Goal: Transaction & Acquisition: Purchase product/service

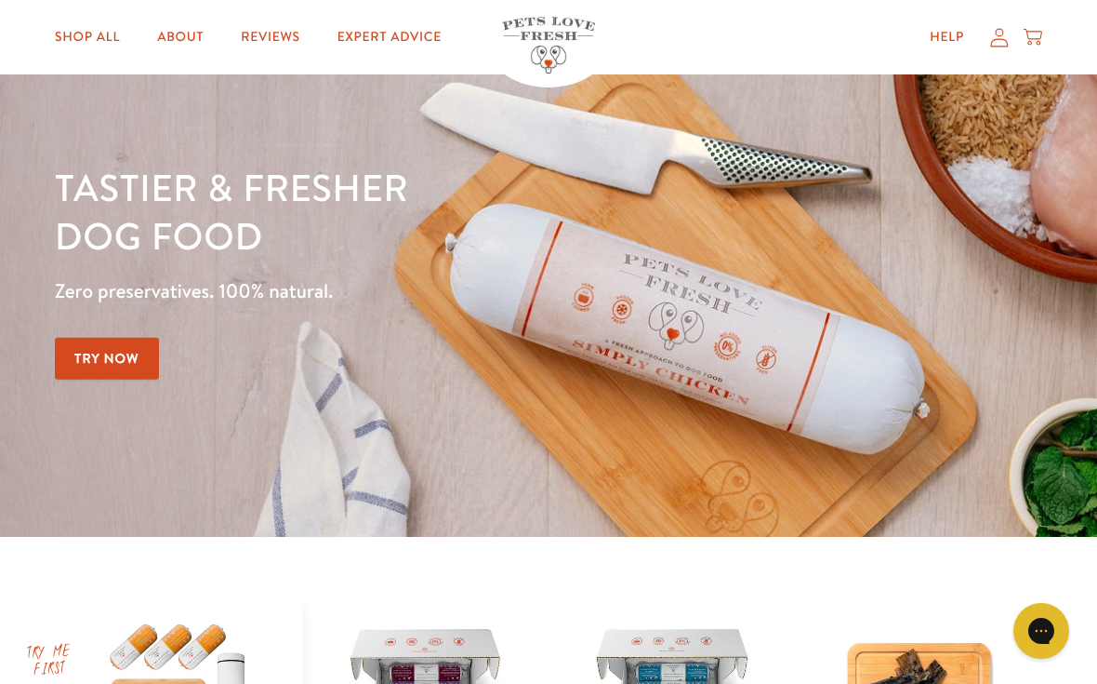
click at [1040, 42] on icon at bounding box center [1039, 43] width 5 height 5
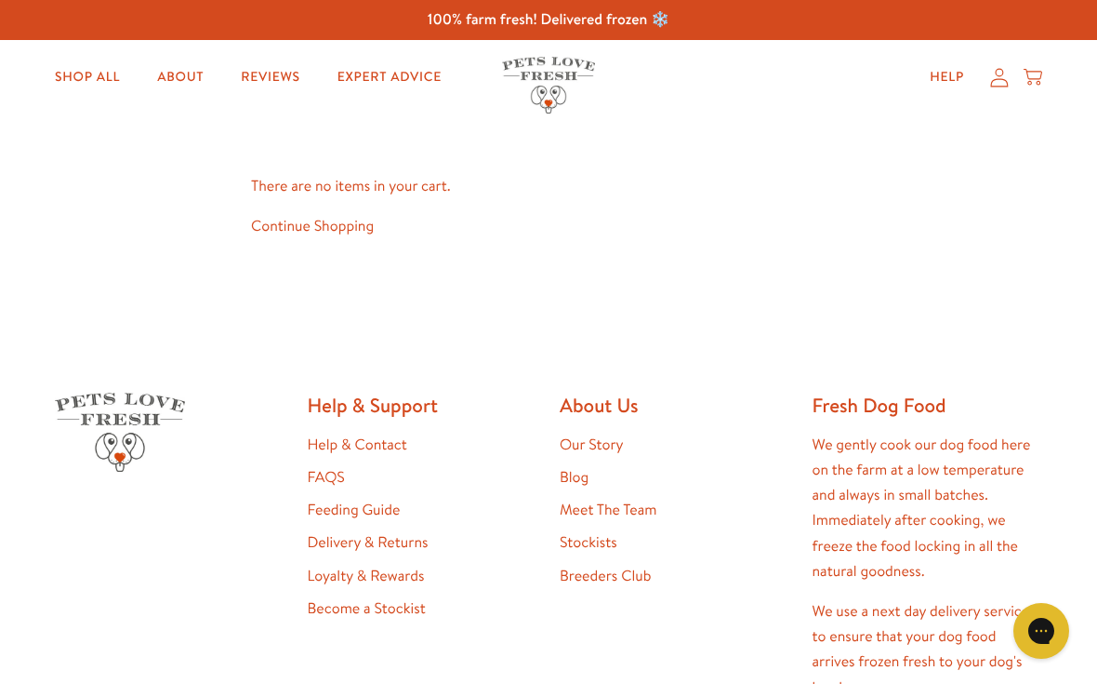
click at [1003, 81] on icon at bounding box center [999, 78] width 19 height 20
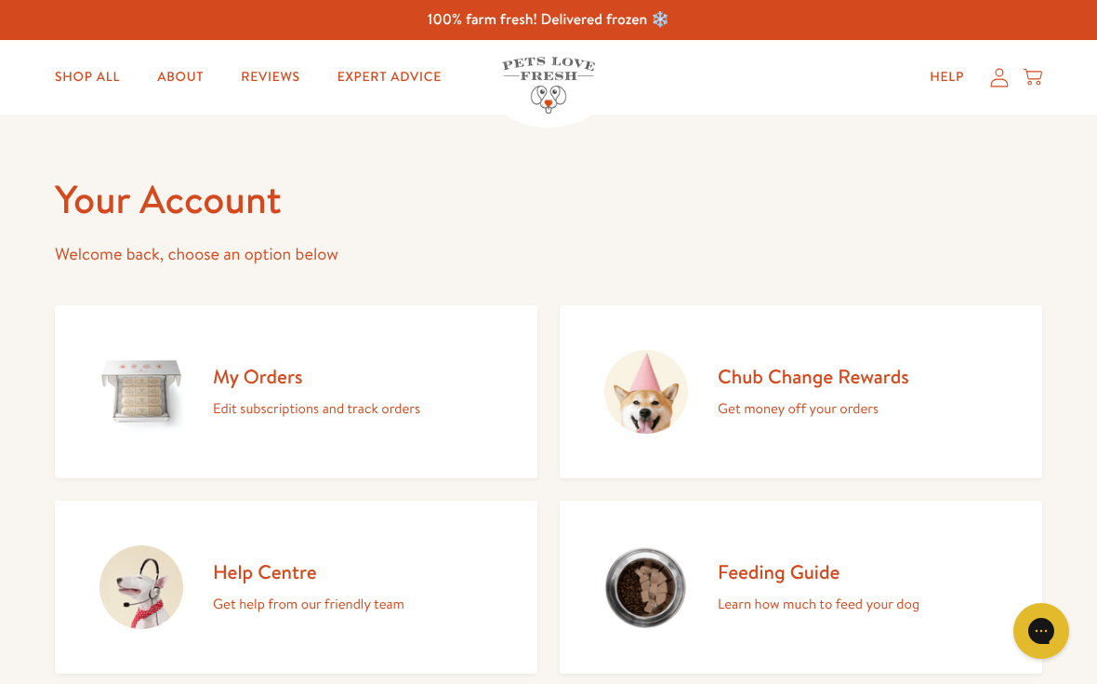
click at [479, 405] on link "My Orders Edit subscriptions and track orders" at bounding box center [296, 391] width 483 height 173
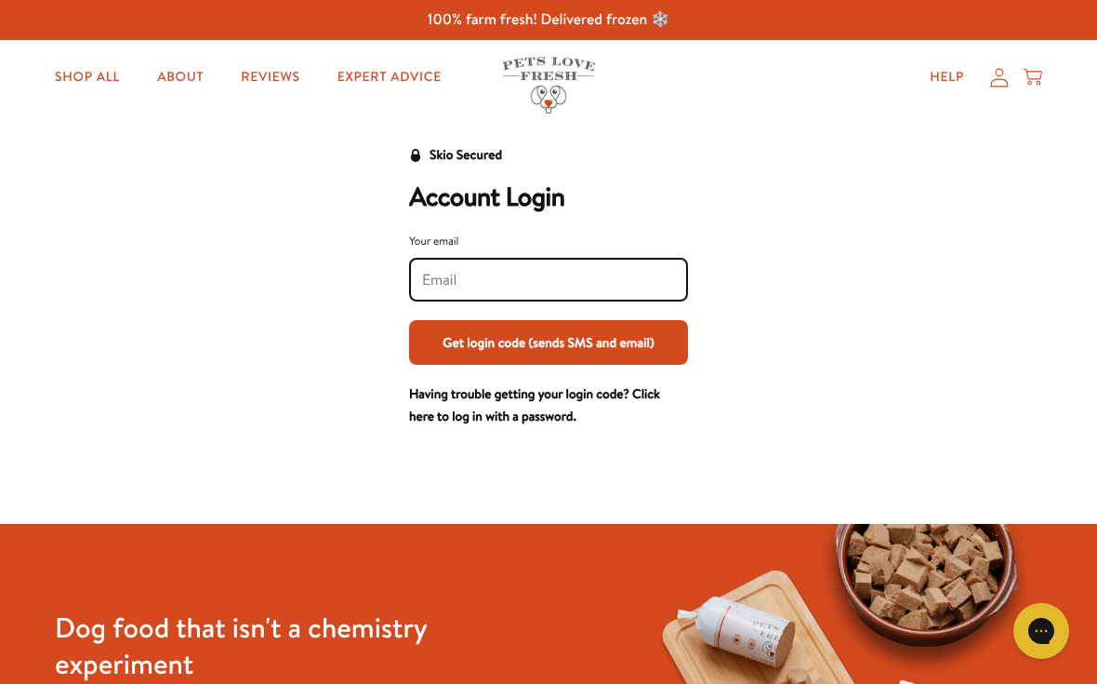
click at [606, 288] on input "Your email" at bounding box center [548, 280] width 253 height 20
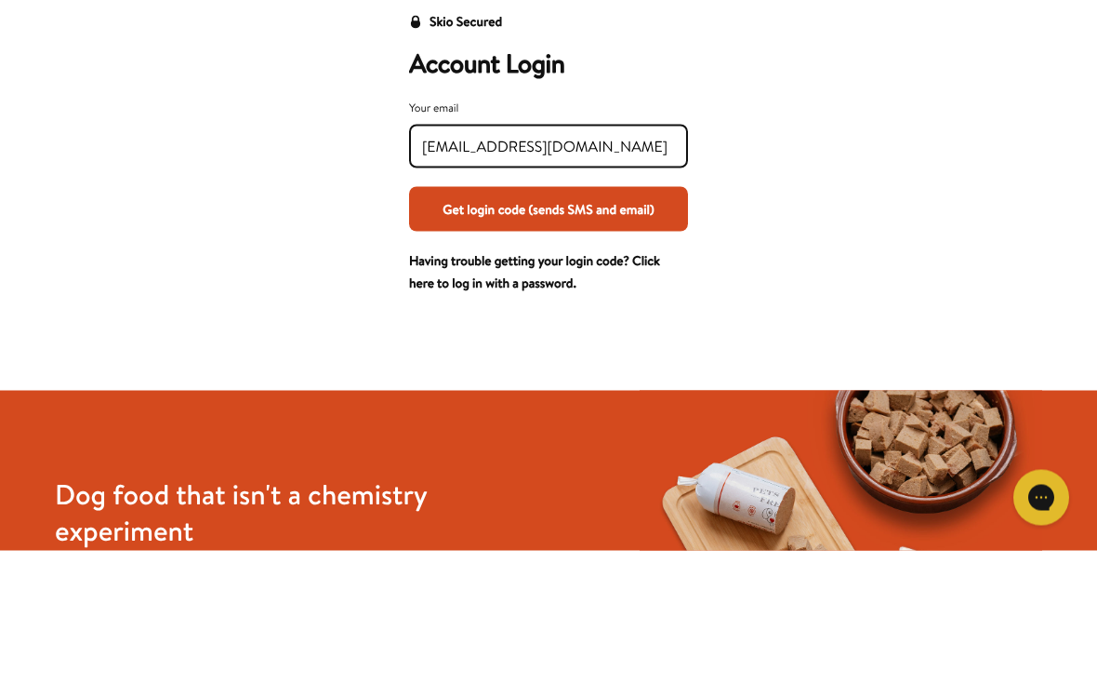
type input "ballyhan68@yahoo.co.uk"
click at [651, 320] on button "Get login code (sends SMS and email)" at bounding box center [548, 342] width 279 height 45
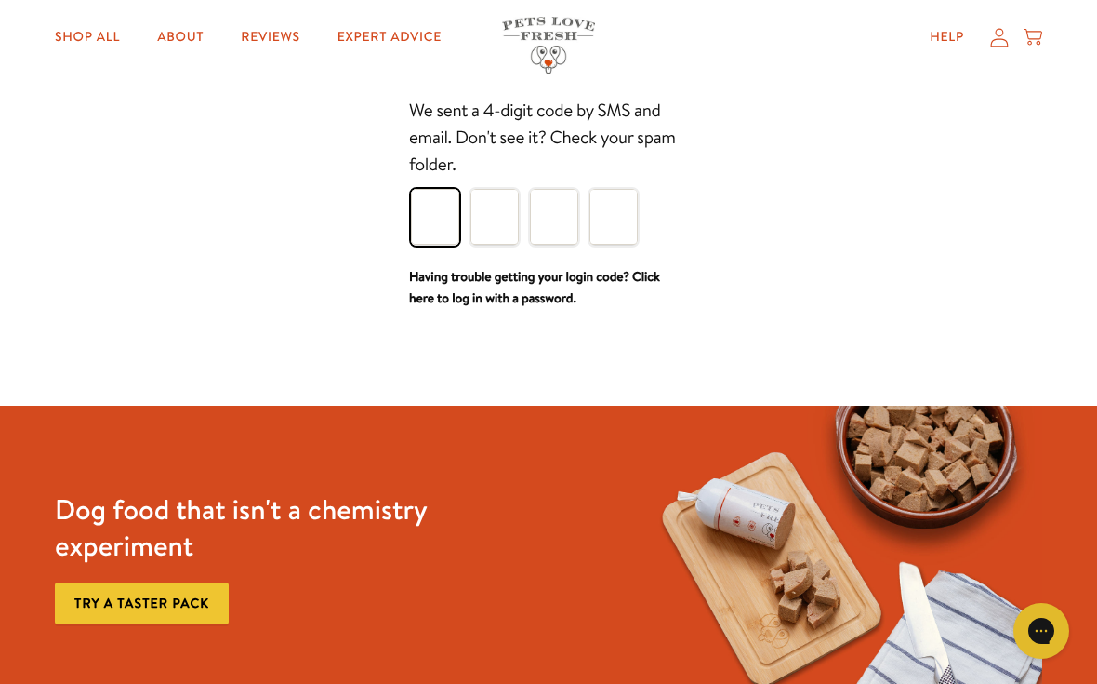
click at [458, 225] on input "Please enter your pin code" at bounding box center [435, 217] width 48 height 56
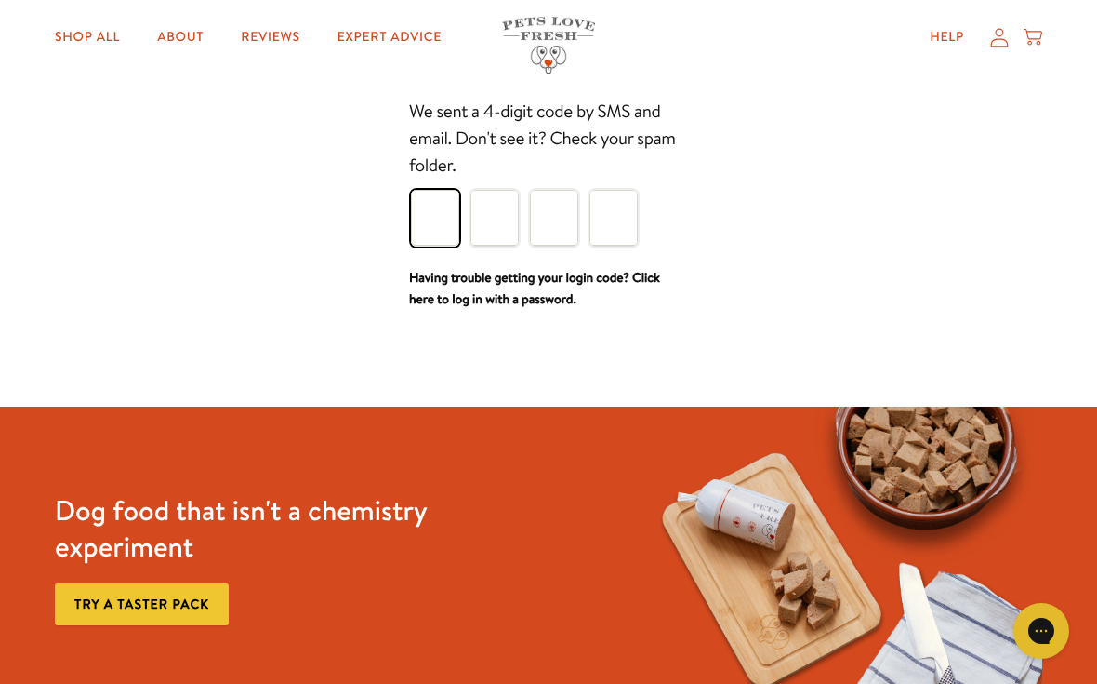
type input "5"
type input "3"
type input "7"
type input "2"
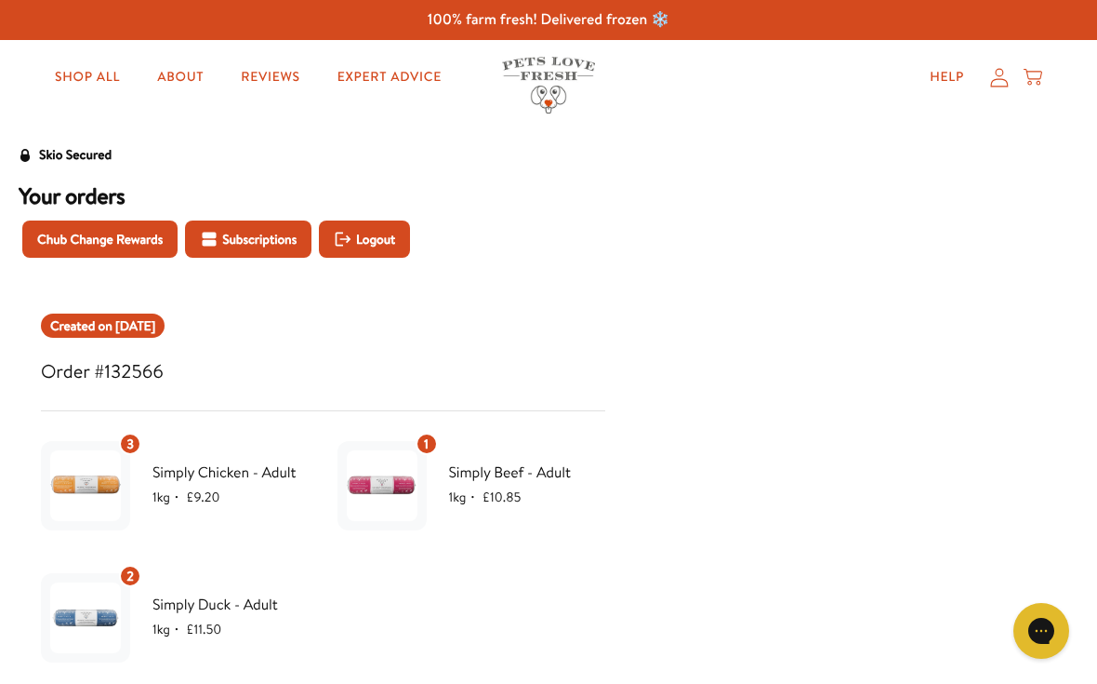
click at [1040, 80] on icon at bounding box center [1033, 77] width 19 height 20
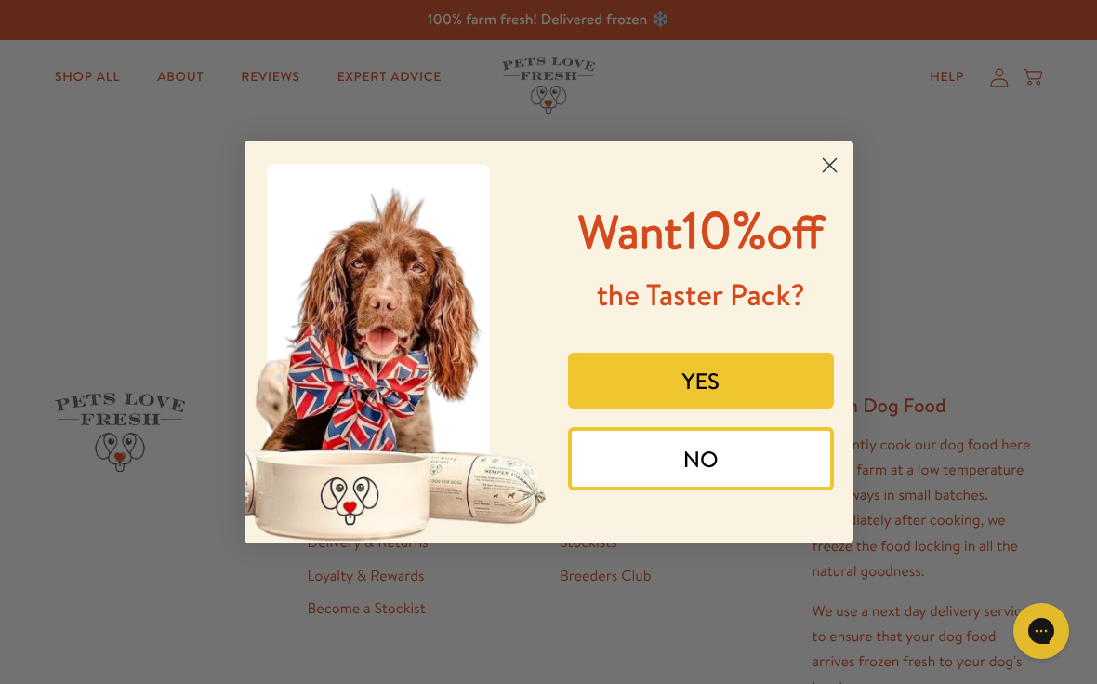
click at [718, 490] on button "NO" at bounding box center [701, 458] width 266 height 63
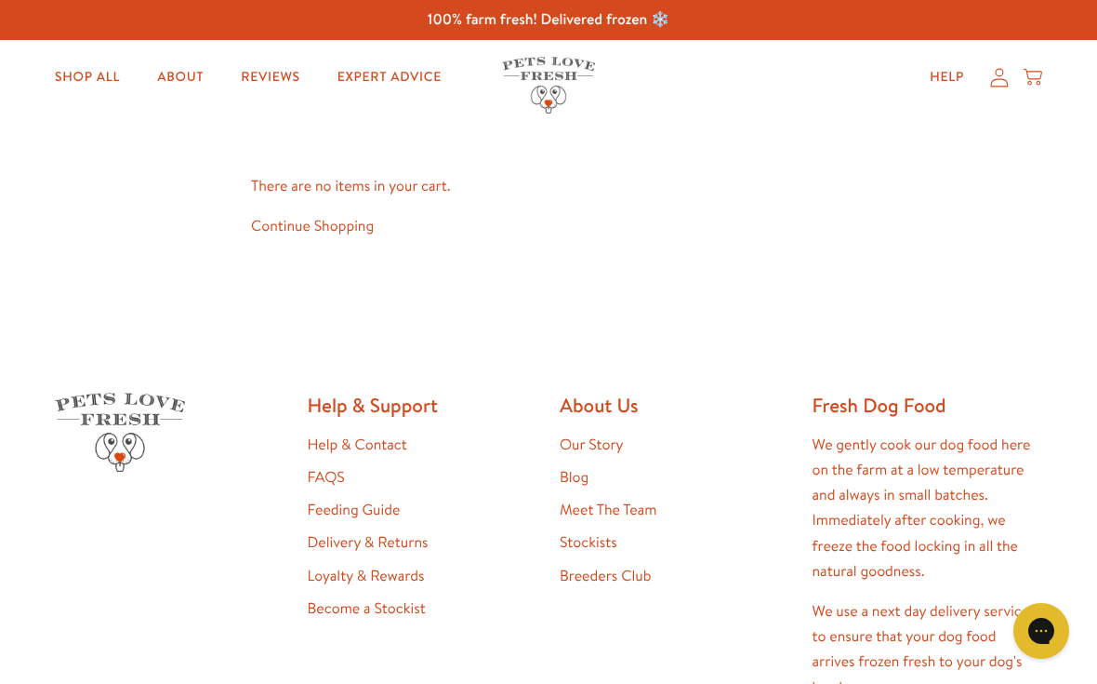
click at [74, 69] on link "Shop All" at bounding box center [87, 77] width 95 height 37
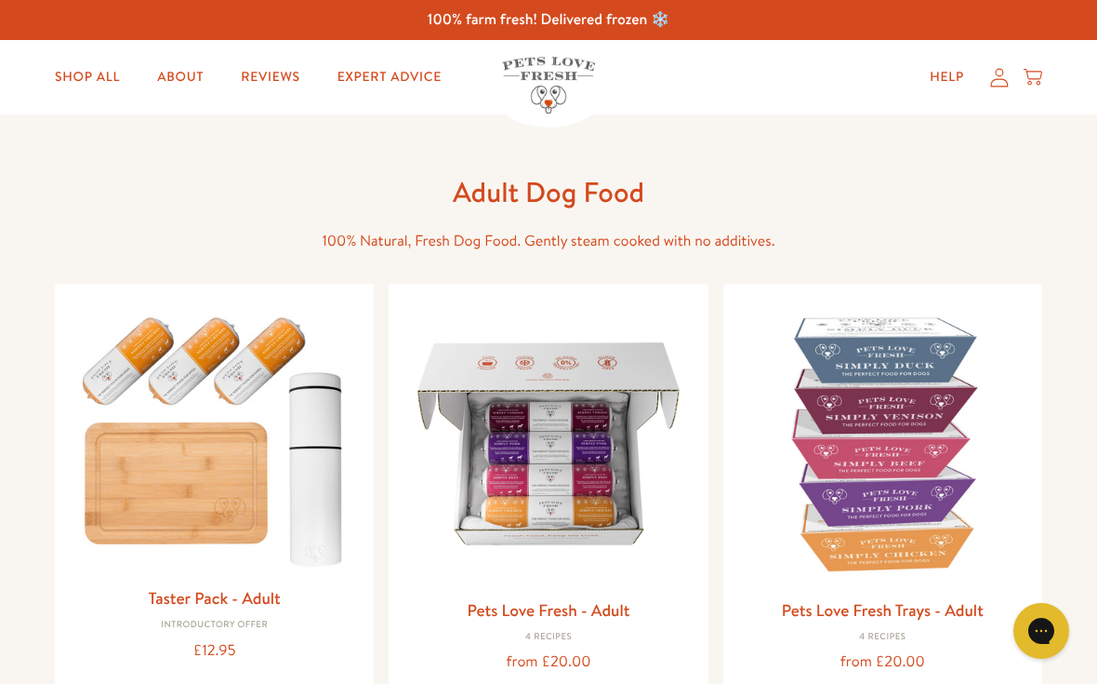
click at [556, 459] on img at bounding box center [548, 443] width 289 height 289
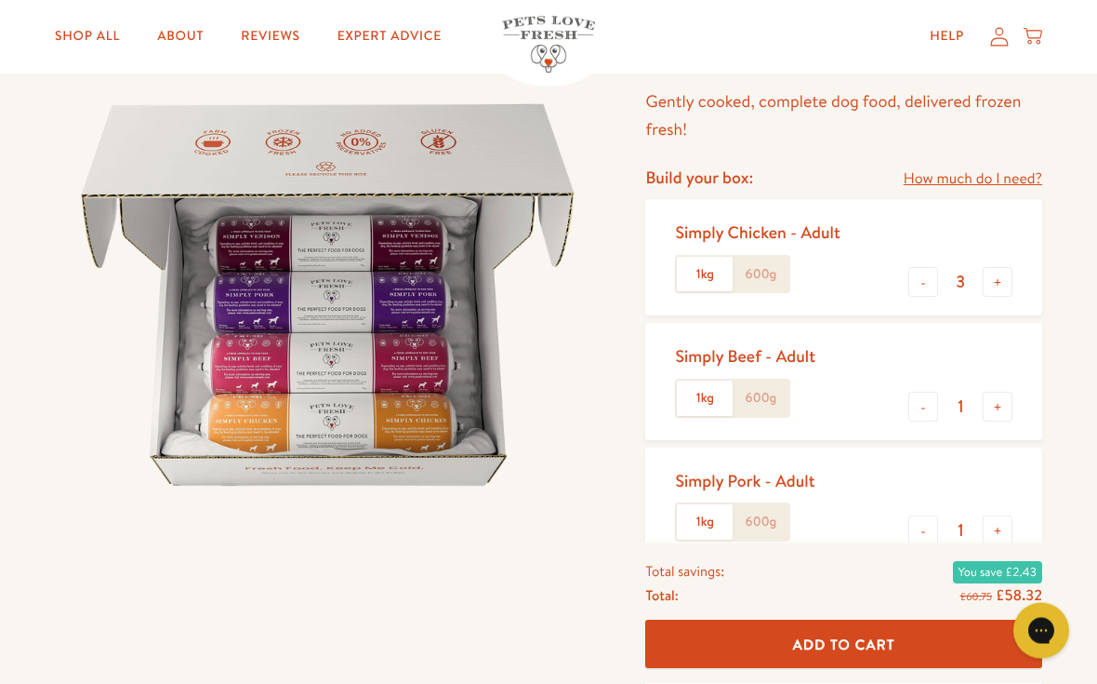
scroll to position [153, 0]
click at [1003, 403] on button "+" at bounding box center [998, 407] width 30 height 30
click at [999, 404] on button "+" at bounding box center [998, 407] width 30 height 30
type input "3"
click at [929, 523] on button "-" at bounding box center [924, 530] width 30 height 30
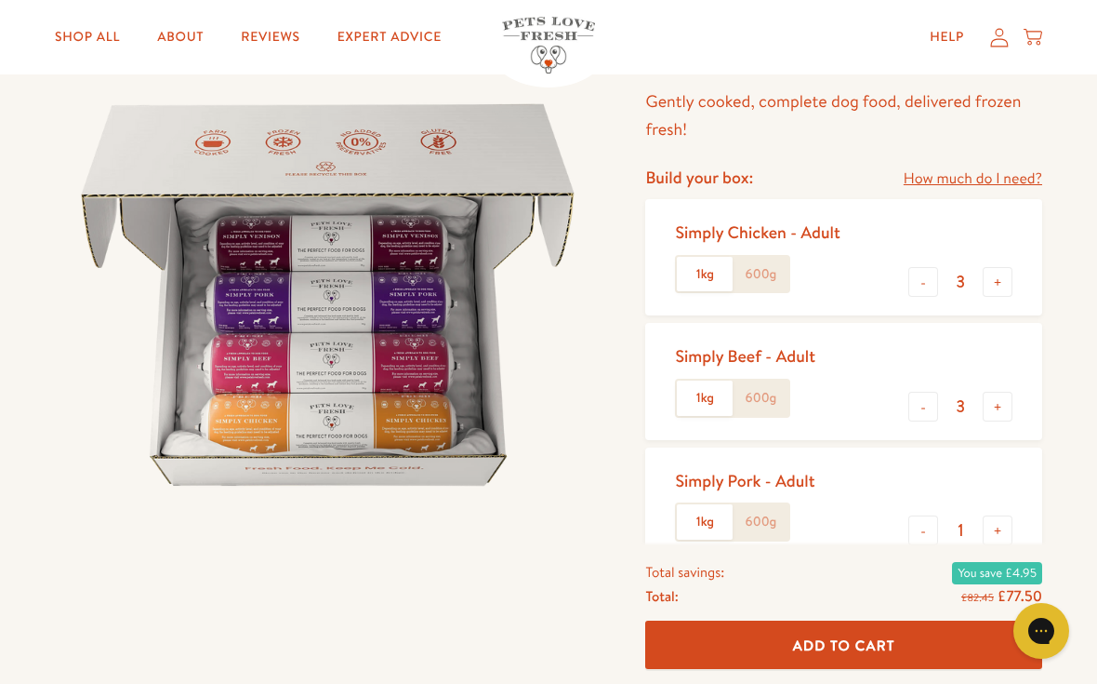
type input "0"
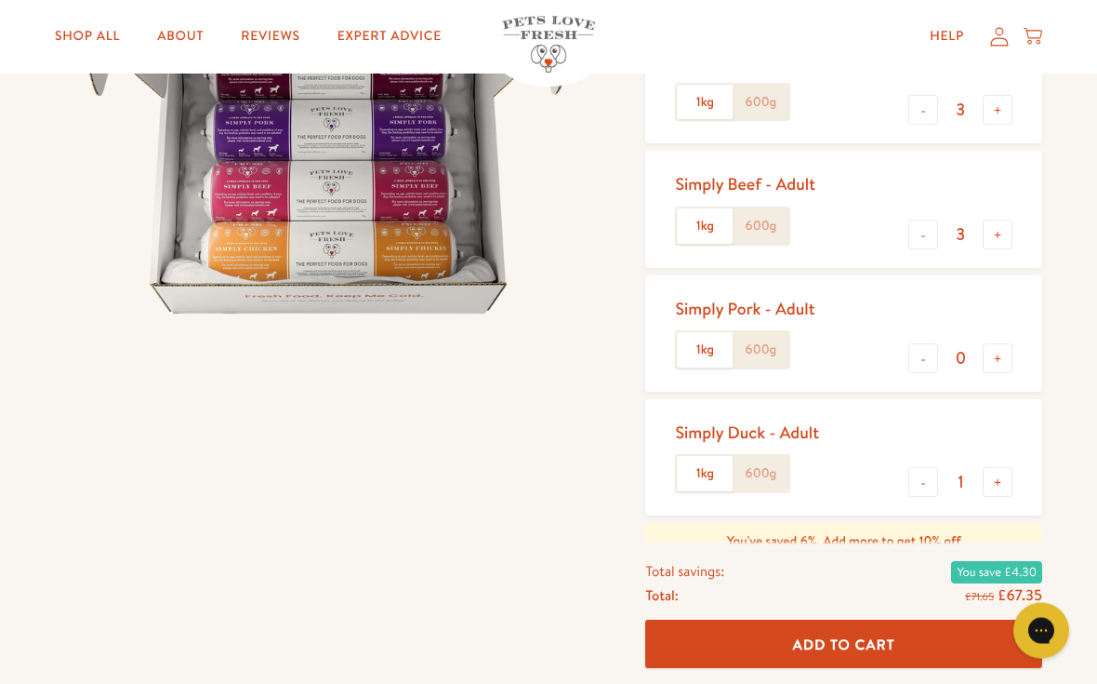
scroll to position [324, 0]
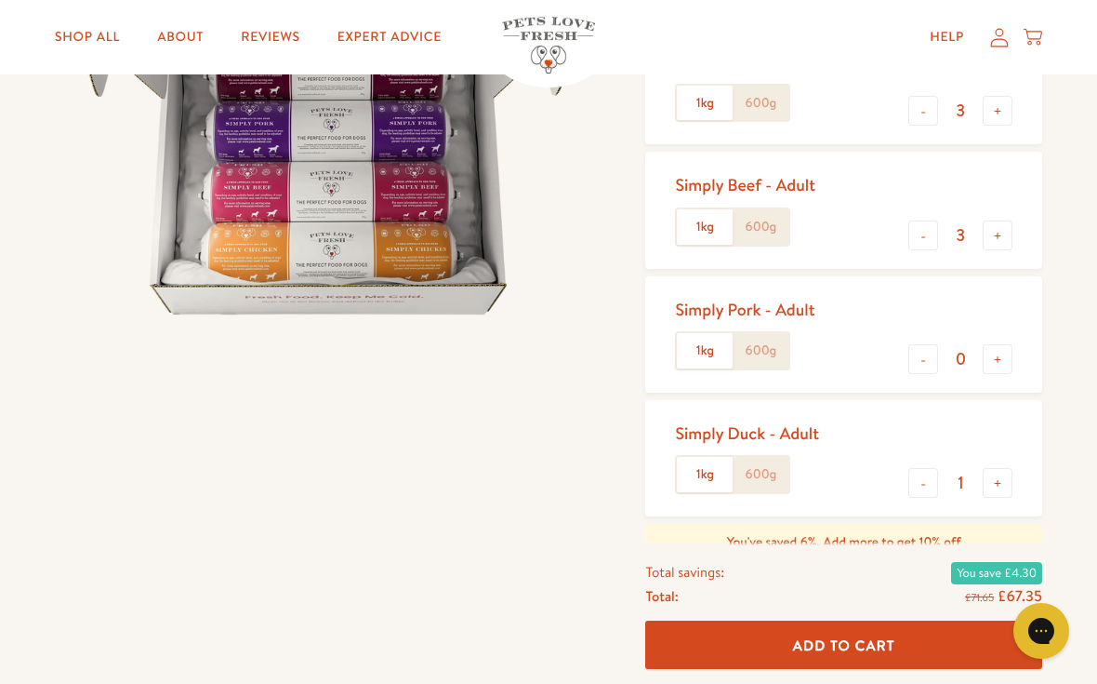
click at [923, 477] on button "-" at bounding box center [924, 483] width 30 height 30
type input "0"
click at [879, 654] on span "Add To Cart" at bounding box center [844, 644] width 102 height 20
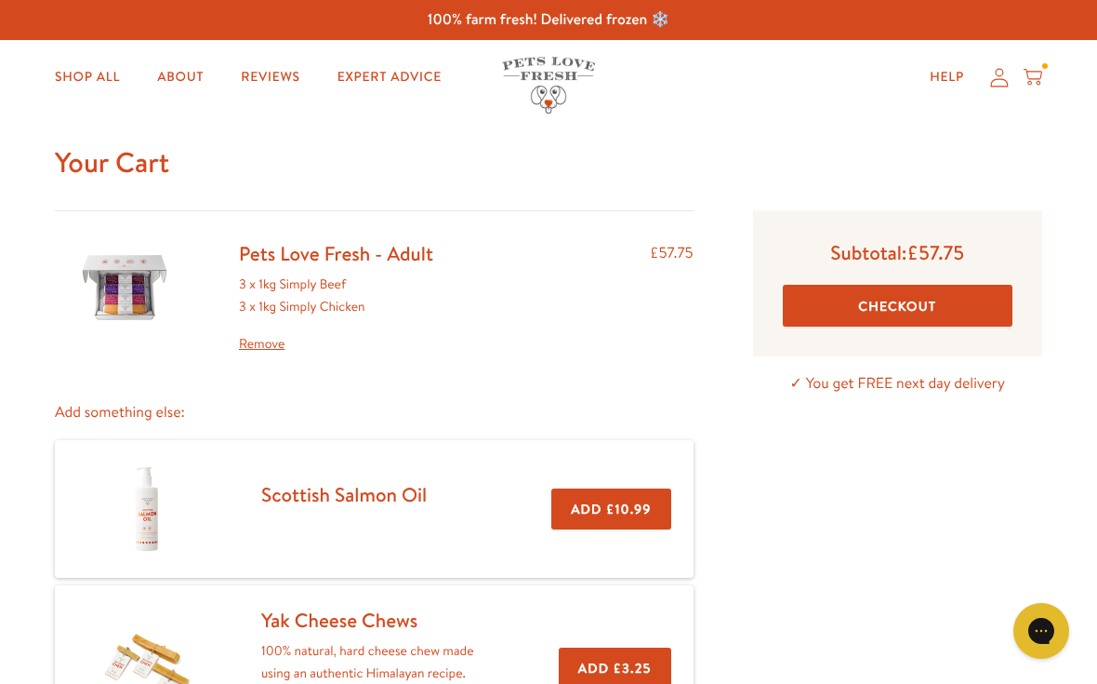
click at [94, 83] on link "Shop All" at bounding box center [87, 77] width 95 height 37
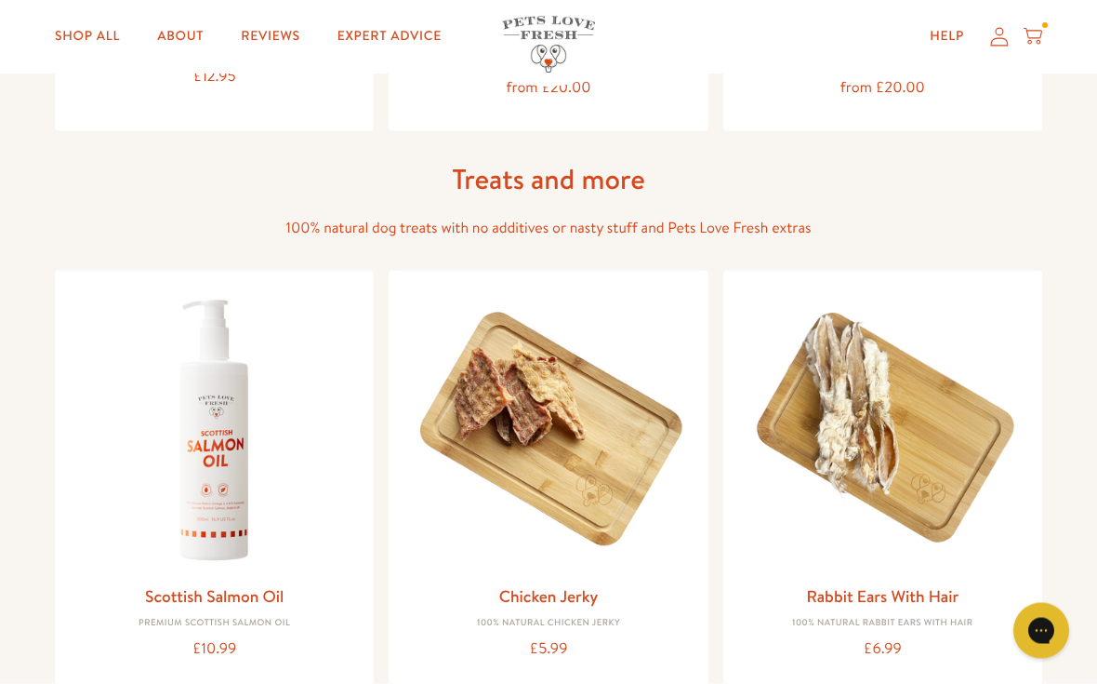
scroll to position [1135, 0]
click at [628, 508] on img at bounding box center [548, 429] width 289 height 289
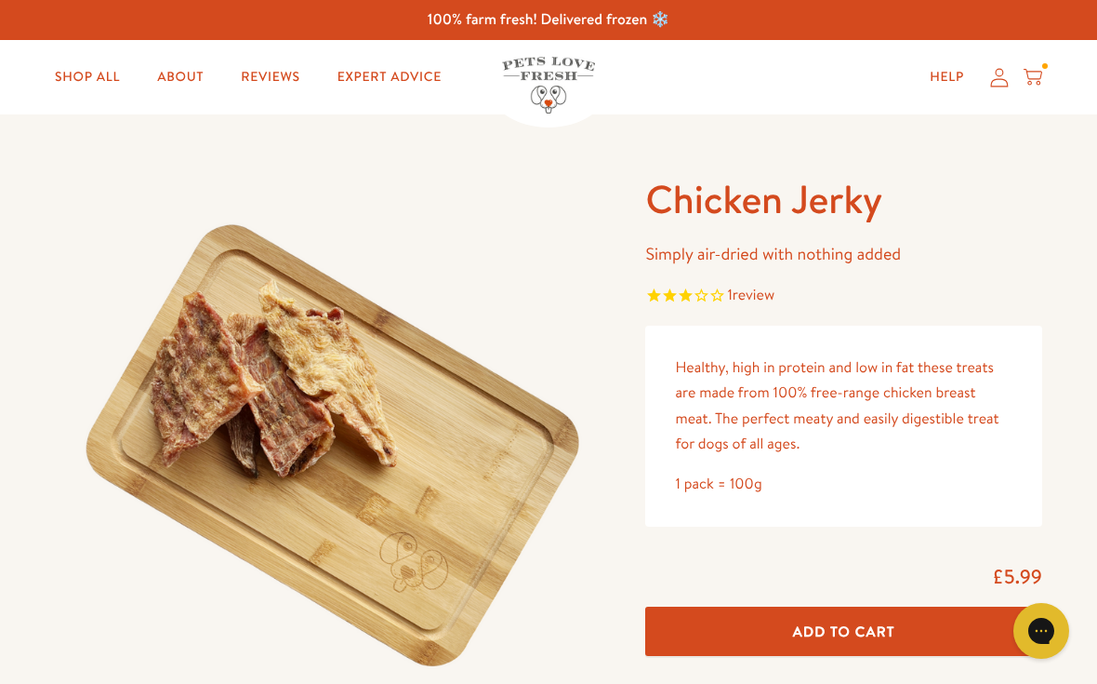
click at [867, 577] on div "£5.99" at bounding box center [843, 578] width 397 height 28
click at [886, 633] on span "Add To Cart" at bounding box center [844, 631] width 102 height 20
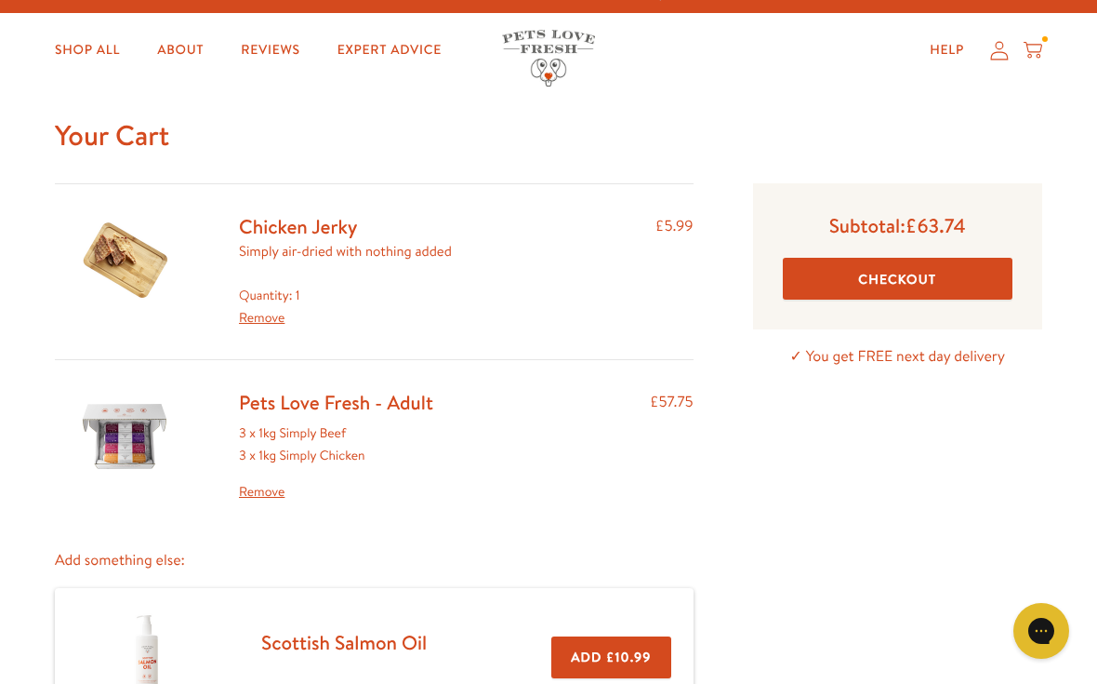
scroll to position [26, 0]
click at [934, 271] on button "Checkout" at bounding box center [898, 280] width 230 height 42
